Goal: Find specific page/section: Find specific page/section

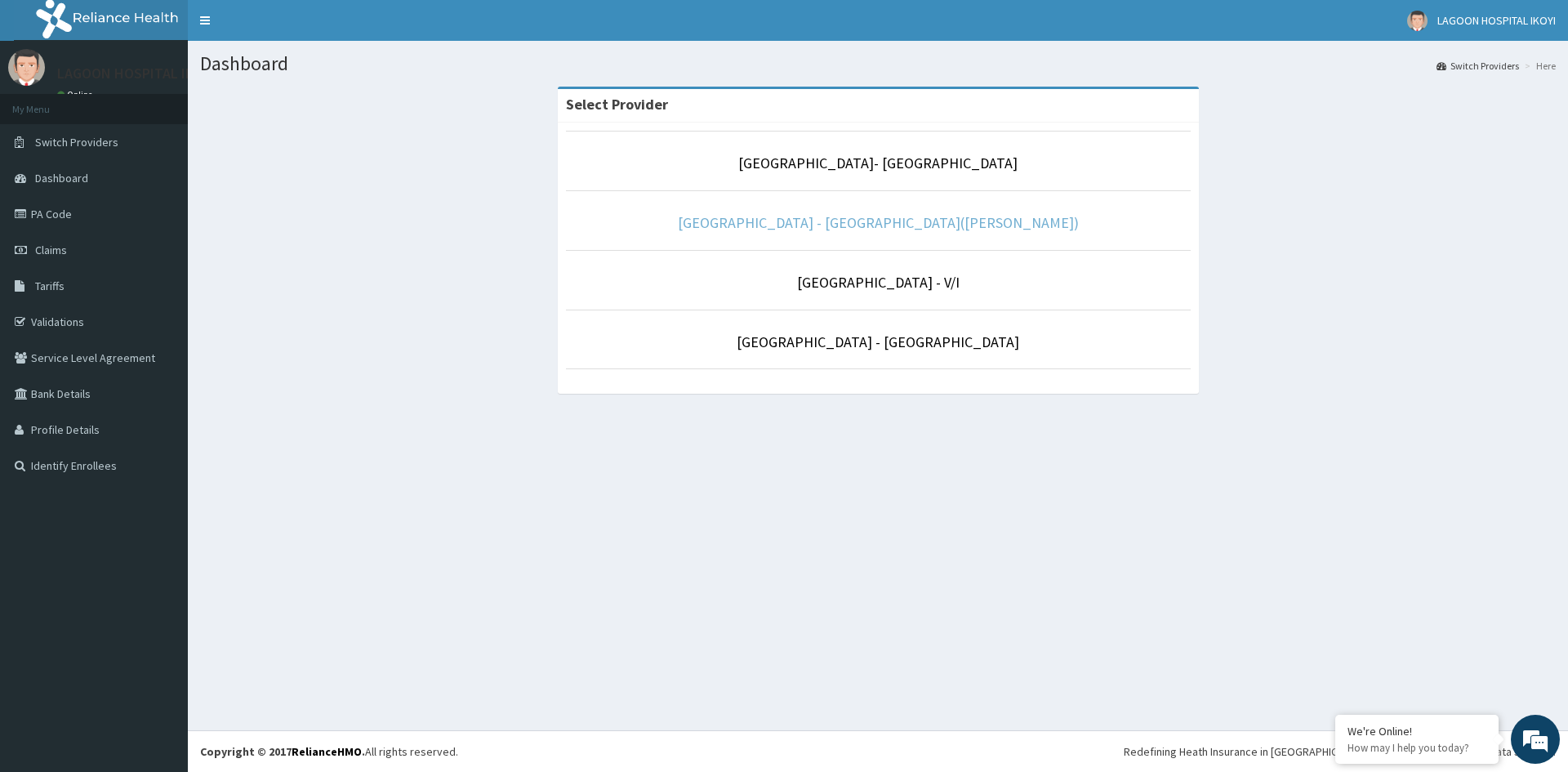
click at [834, 222] on link "[GEOGRAPHIC_DATA] - [GEOGRAPHIC_DATA]([PERSON_NAME])" at bounding box center [878, 222] width 401 height 19
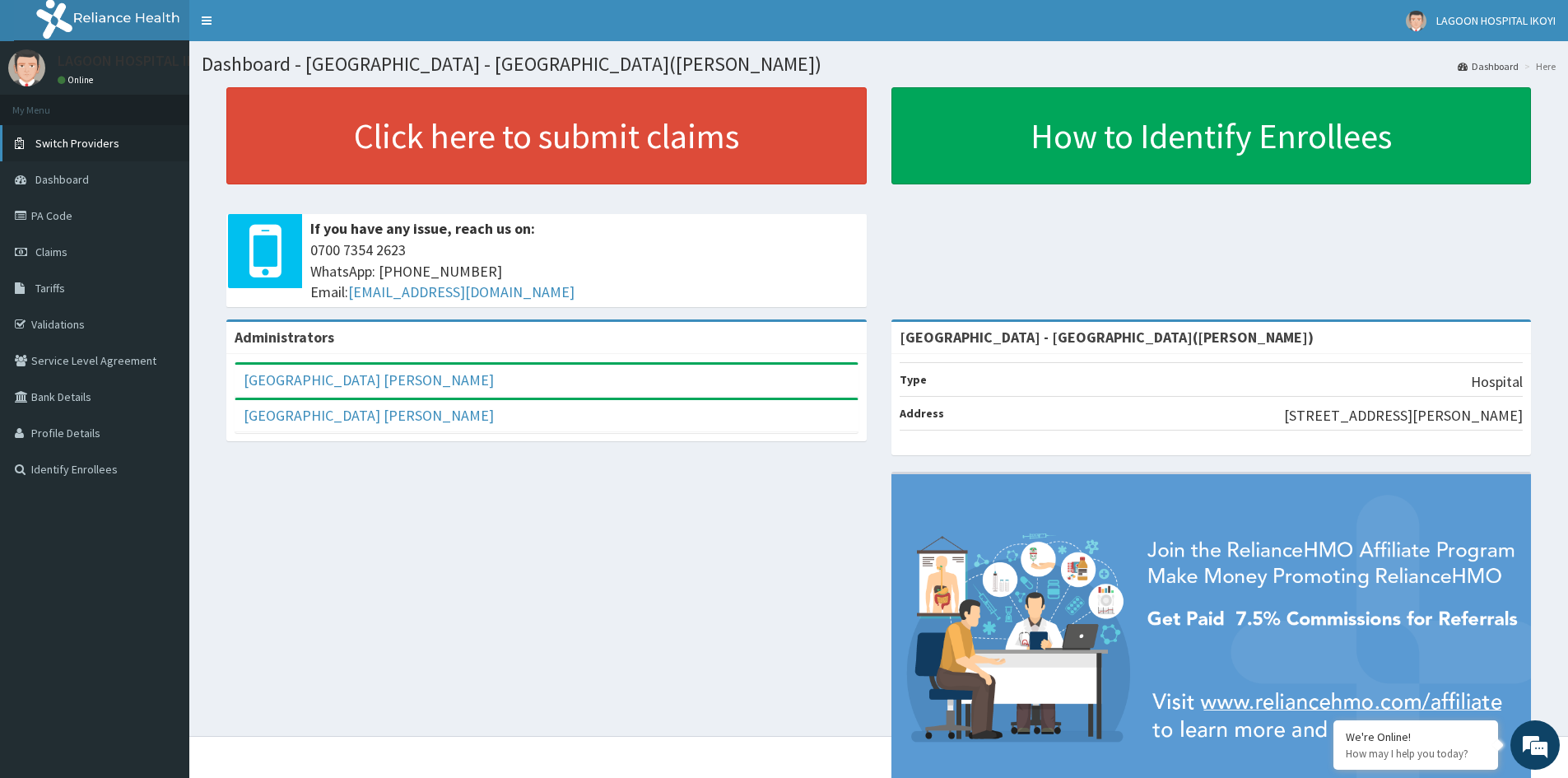
click at [78, 142] on span "Switch Providers" at bounding box center [78, 143] width 84 height 15
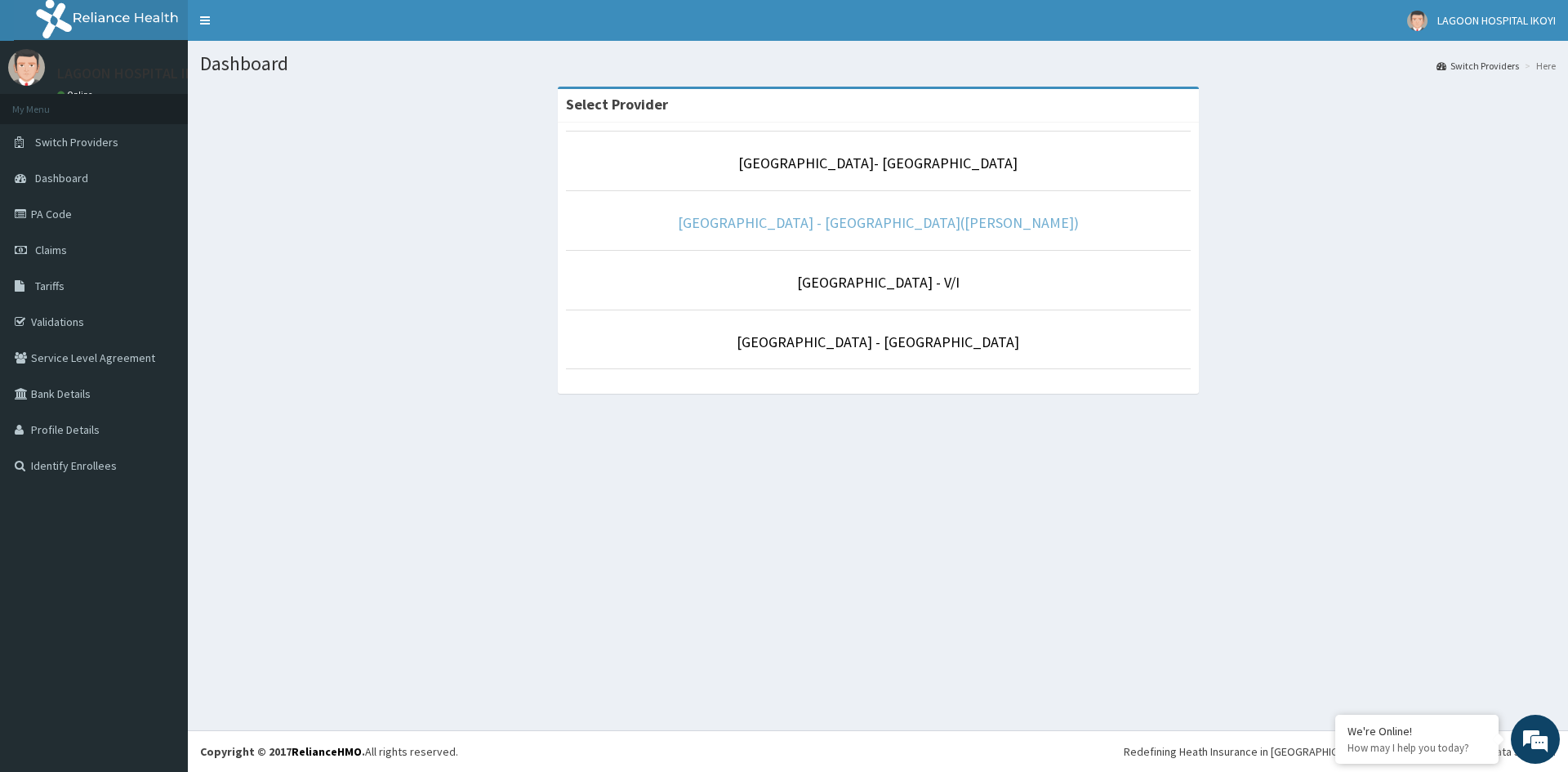
click at [885, 229] on link "[GEOGRAPHIC_DATA] - [GEOGRAPHIC_DATA]([PERSON_NAME])" at bounding box center [878, 222] width 401 height 19
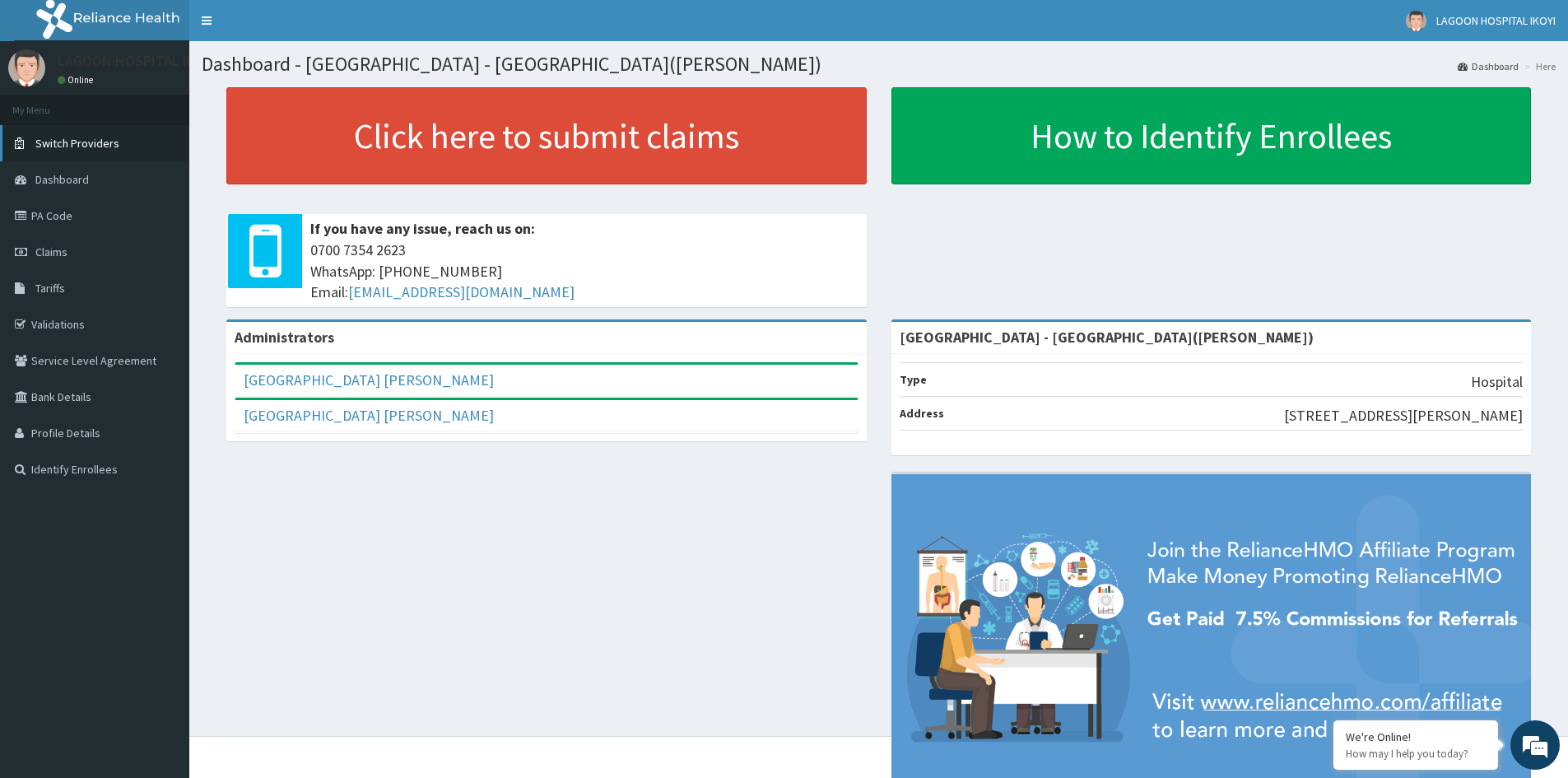
click at [98, 134] on link "Switch Providers" at bounding box center [95, 143] width 190 height 36
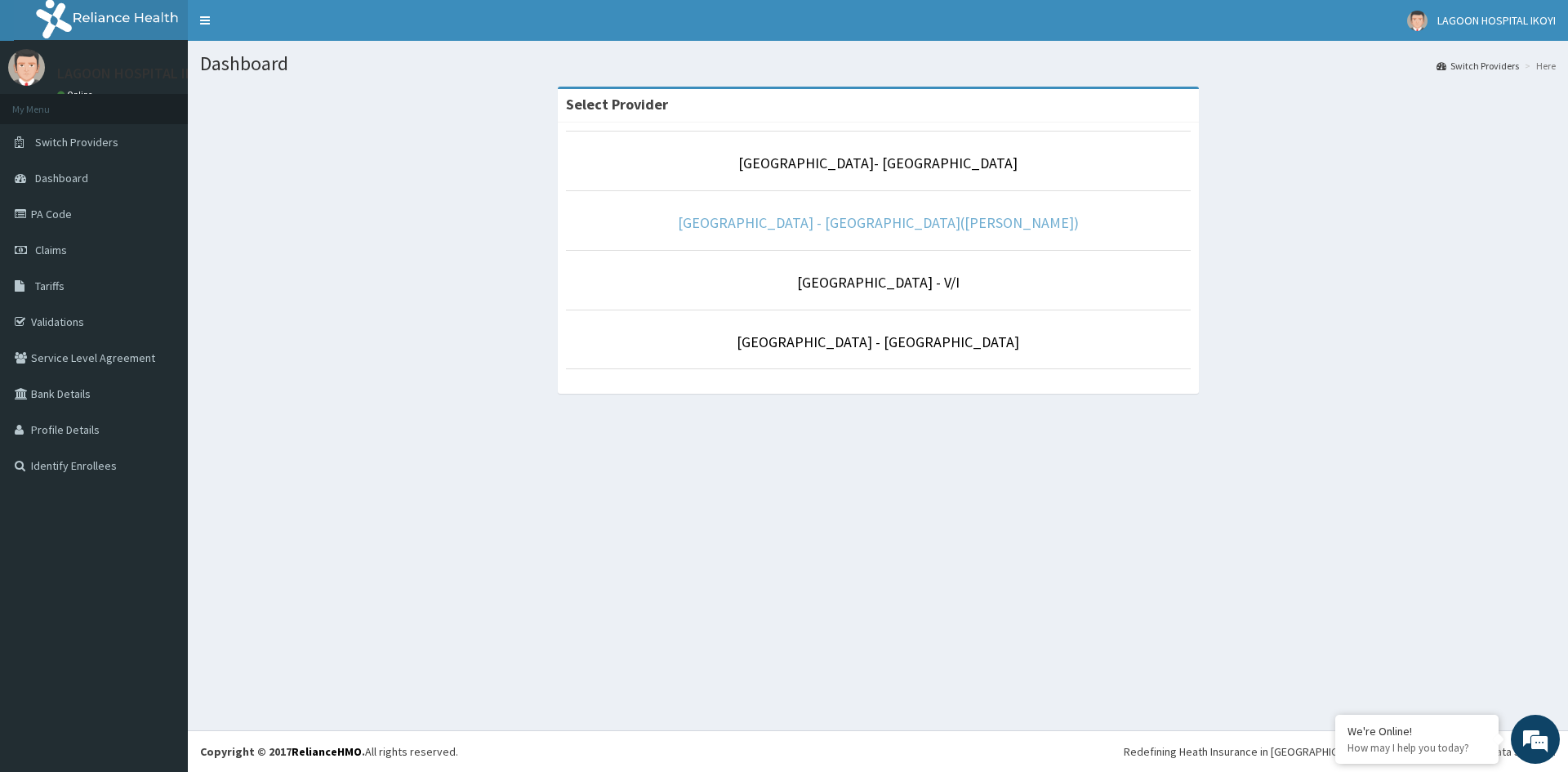
click at [863, 225] on link "[GEOGRAPHIC_DATA] - [GEOGRAPHIC_DATA]([PERSON_NAME])" at bounding box center [878, 222] width 401 height 19
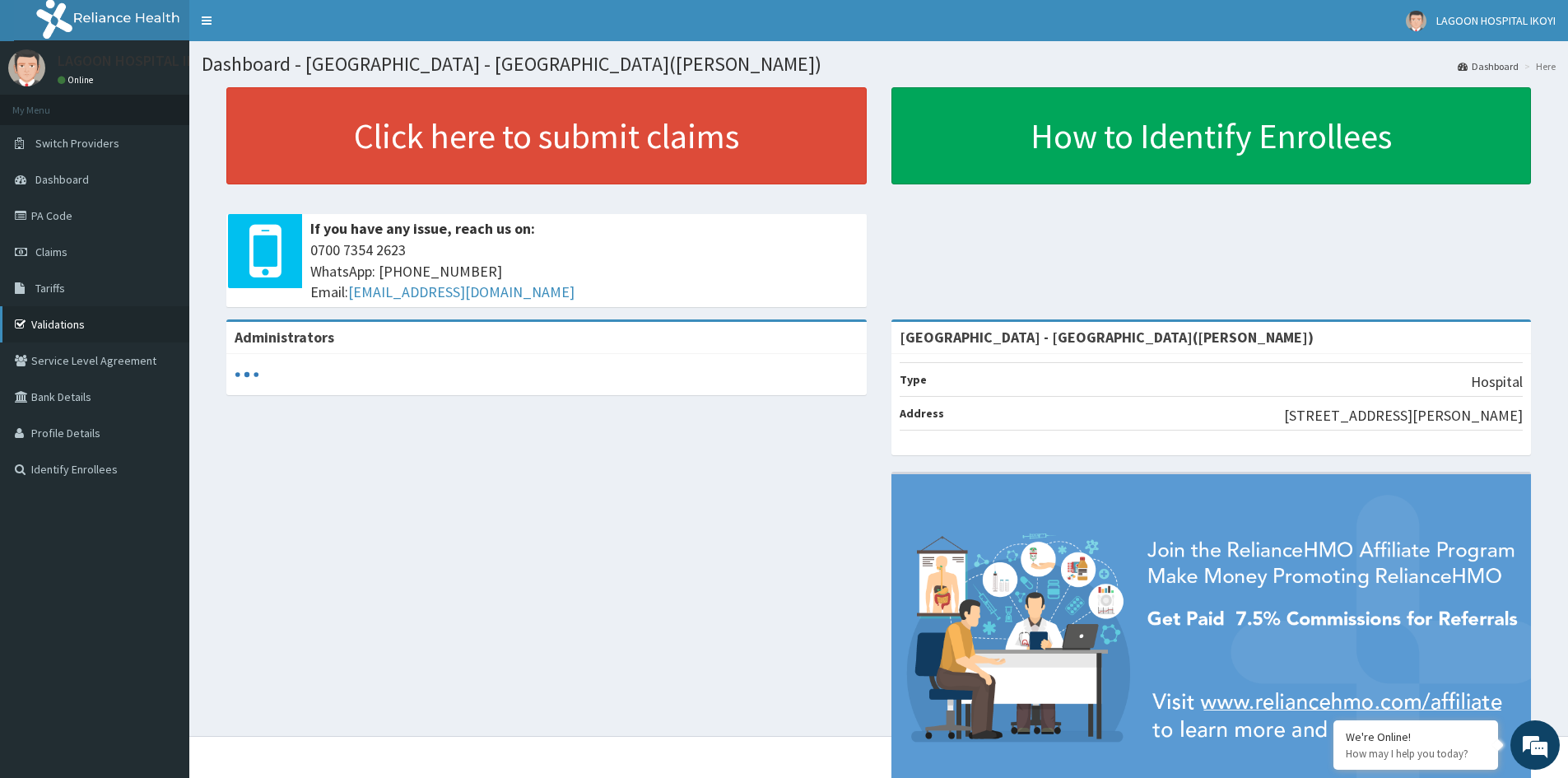
click at [52, 321] on link "Validations" at bounding box center [95, 324] width 190 height 36
